Goal: Task Accomplishment & Management: Manage account settings

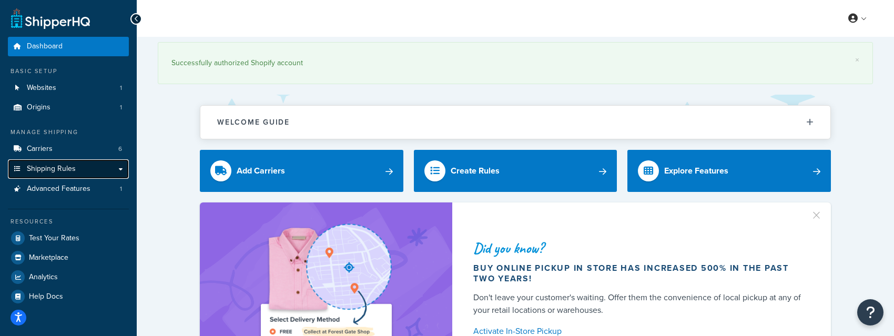
click at [64, 169] on span "Shipping Rules" at bounding box center [51, 169] width 49 height 9
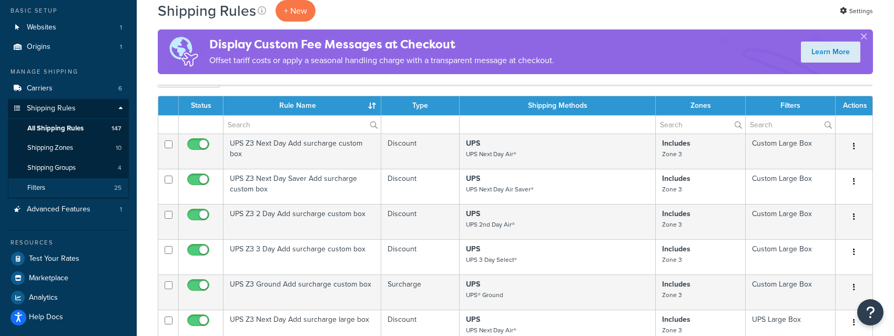
scroll to position [68, 0]
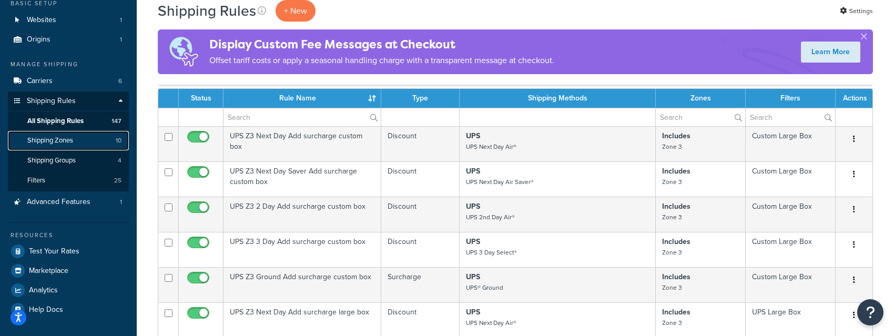
click at [73, 138] on span "Shipping Zones" at bounding box center [50, 140] width 46 height 9
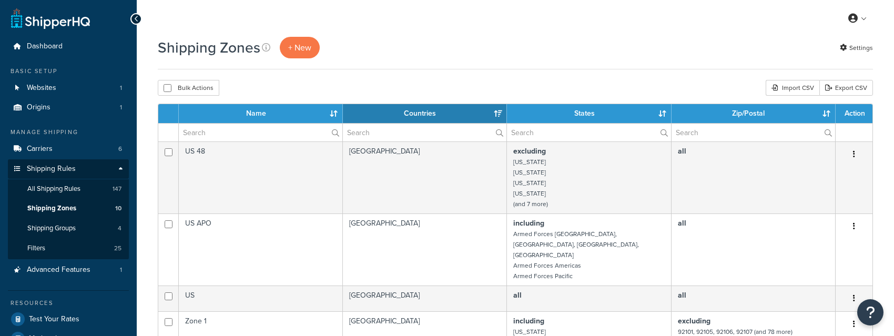
select select "15"
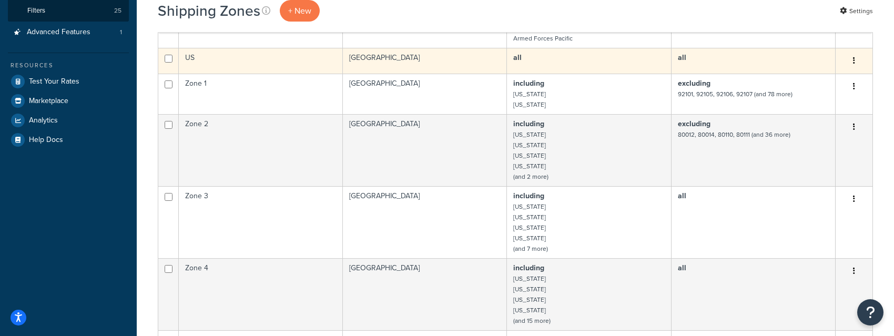
scroll to position [250, 0]
